Goal: Task Accomplishment & Management: Manage account settings

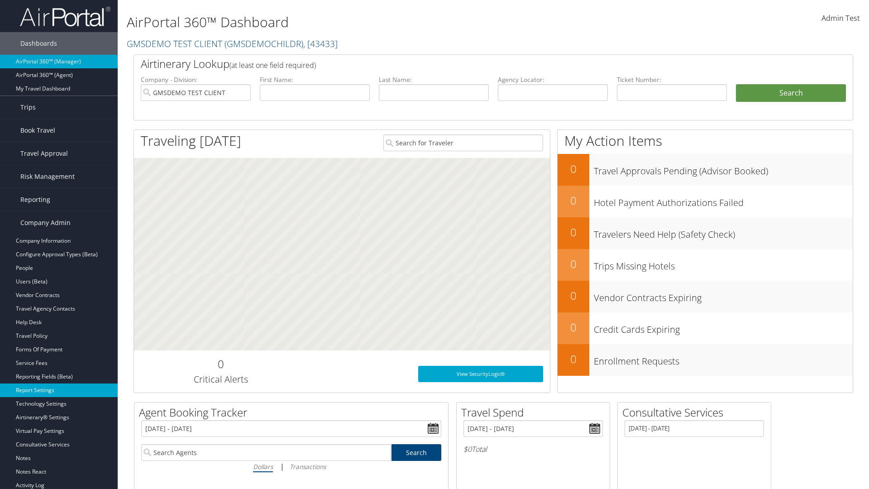
click at [59, 390] on link "Report Settings" at bounding box center [59, 390] width 118 height 14
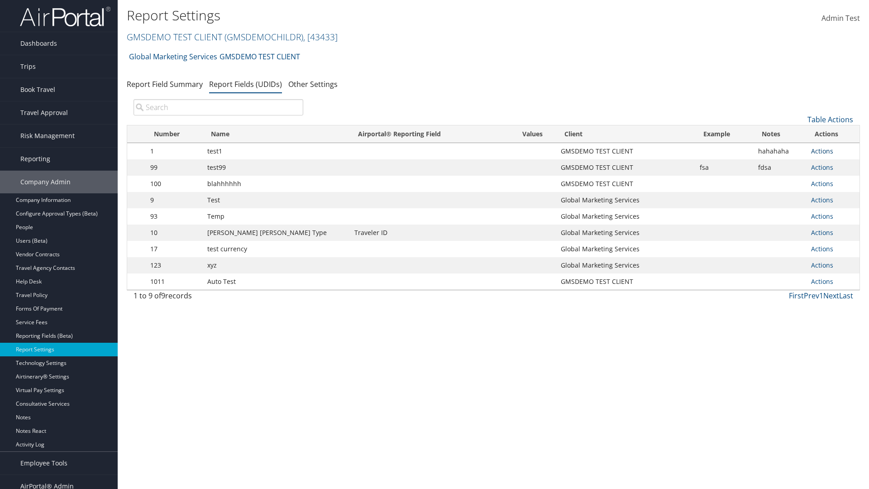
click at [818, 151] on link "Actions" at bounding box center [822, 151] width 22 height 9
click at [0, 0] on link "Update Report Field Values" at bounding box center [0, 0] width 0 height 0
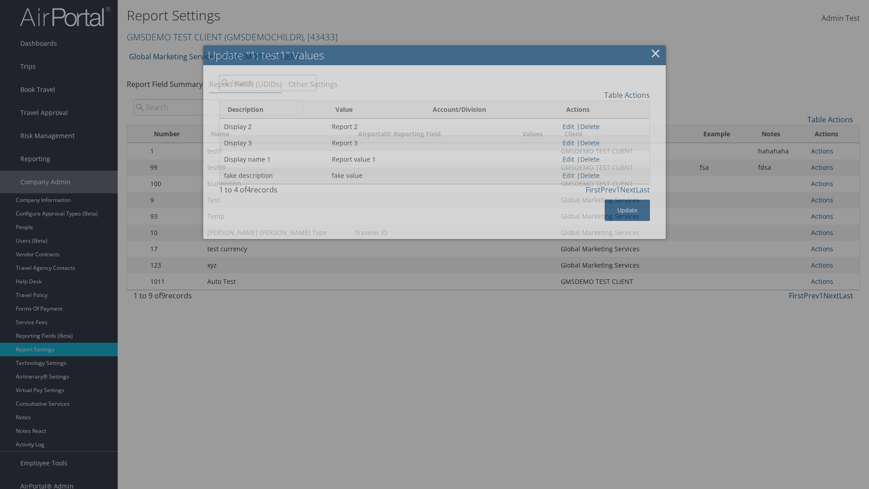
click at [627, 95] on link "Table Actions" at bounding box center [627, 95] width 46 height 10
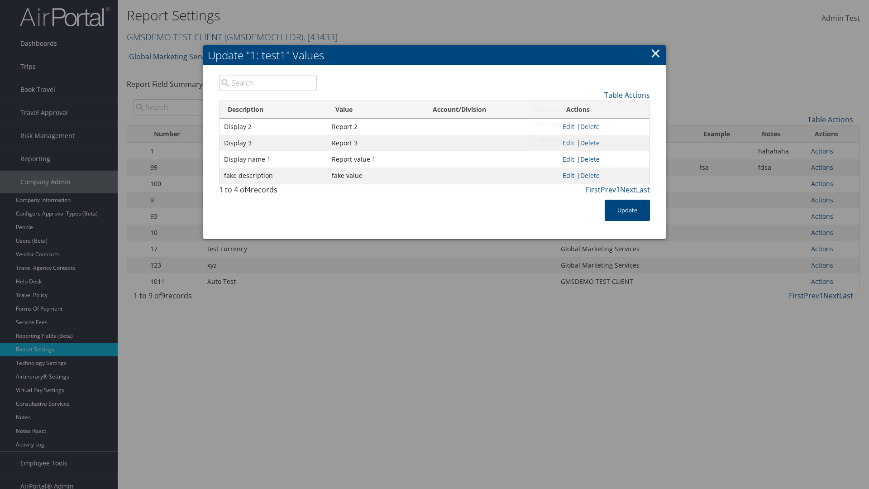
click at [589, 109] on link "New Record" at bounding box center [589, 108] width 119 height 15
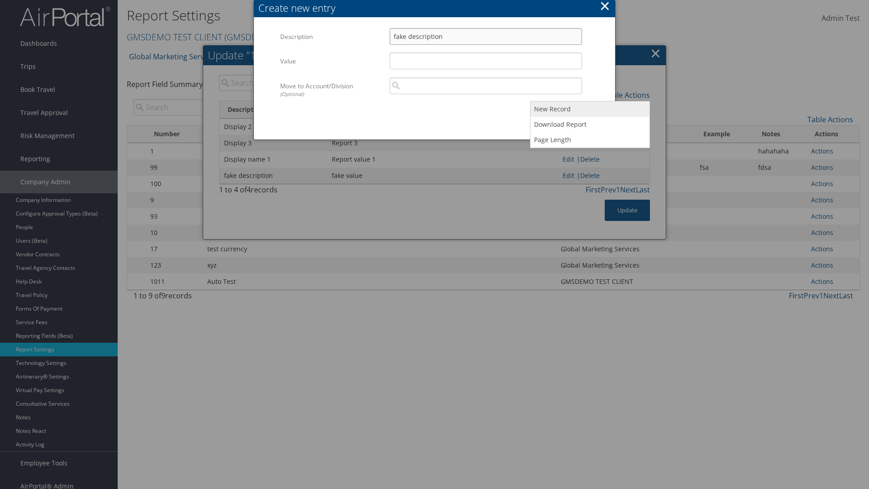
type input "fake description"
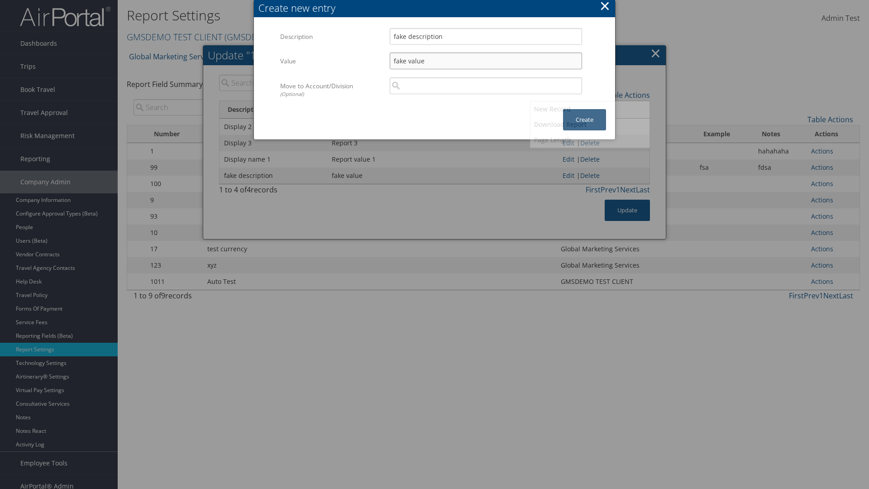
type input "fake value"
click at [584, 110] on button "Create" at bounding box center [584, 119] width 43 height 21
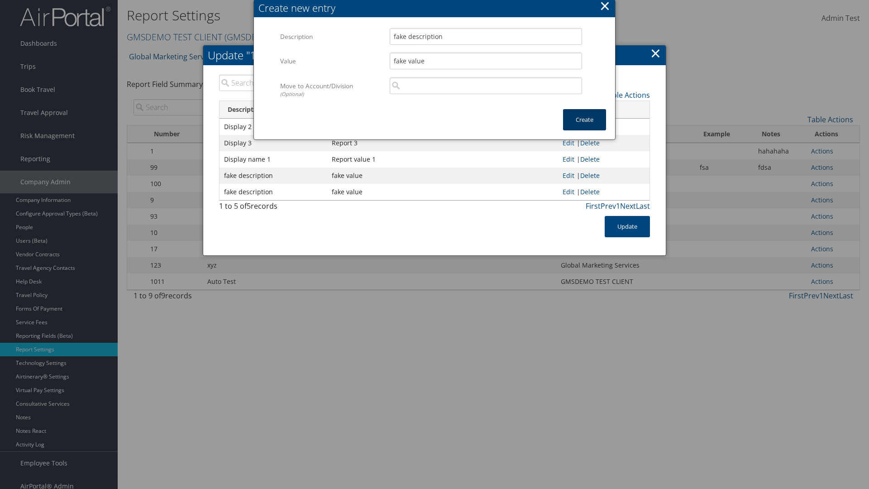
scroll to position [9, 0]
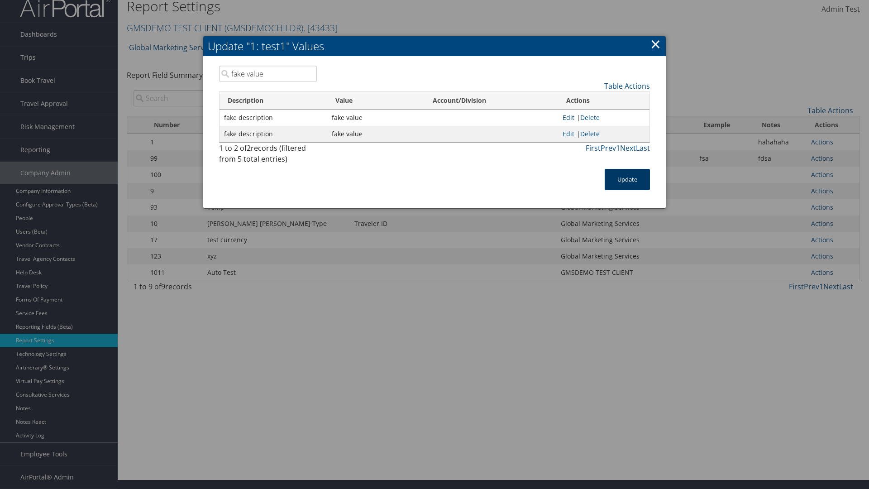
type input "fake value"
click at [627, 179] on button "Update" at bounding box center [626, 179] width 45 height 21
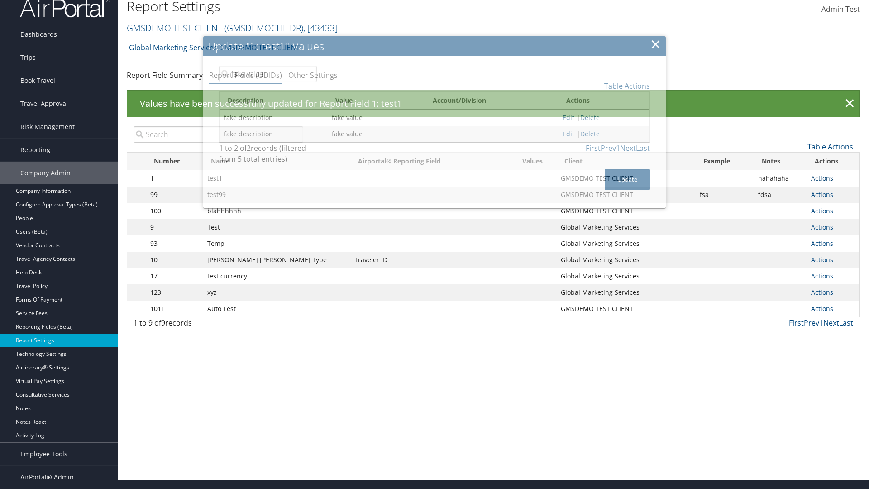
click at [818, 178] on link "Actions" at bounding box center [822, 178] width 22 height 9
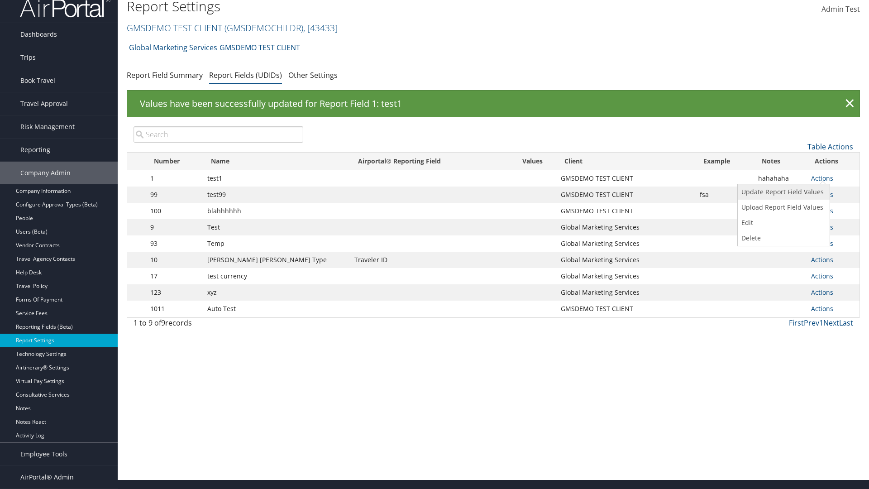
click at [782, 192] on link "Update Report Field Values" at bounding box center [782, 191] width 90 height 15
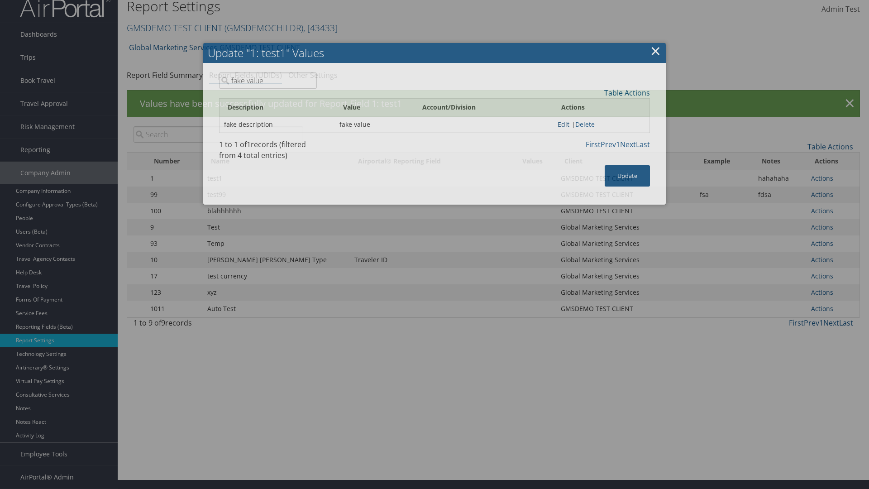
type input "fake value"
click at [560, 128] on link "Edit" at bounding box center [563, 124] width 12 height 9
